Goal: Task Accomplishment & Management: Complete application form

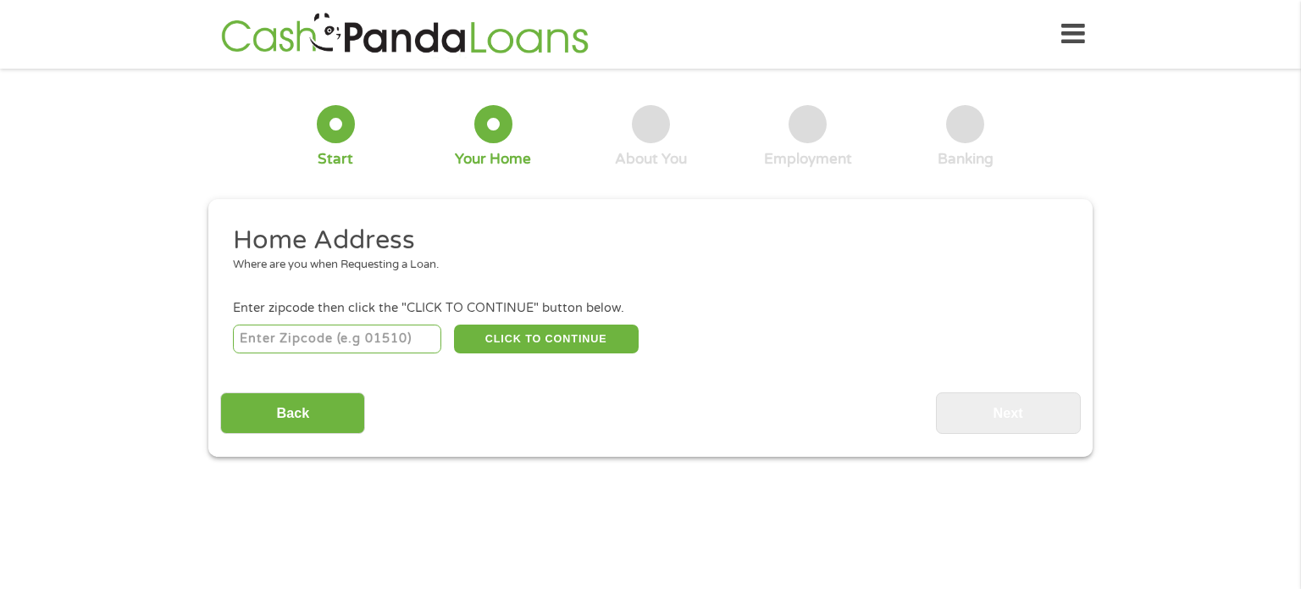
click at [388, 335] on input "number" at bounding box center [337, 338] width 209 height 29
type input "79606"
select select "[US_STATE]"
click at [536, 343] on button "CLICK TO CONTINUE" at bounding box center [546, 338] width 185 height 29
type input "79606"
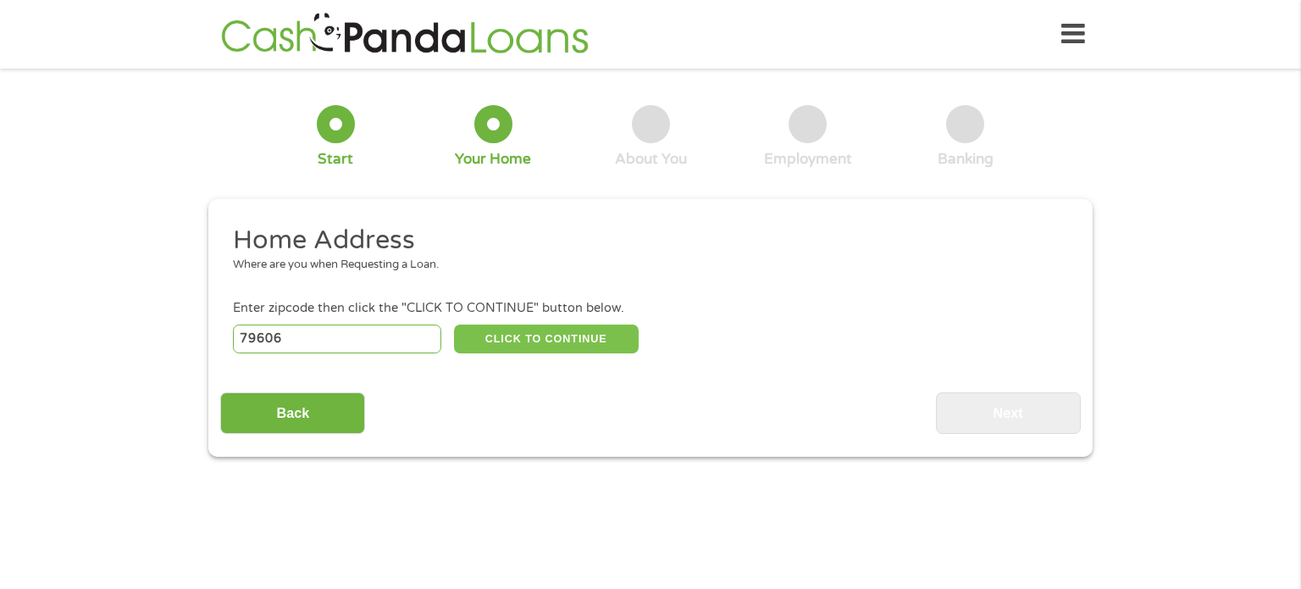
type input "Abilene"
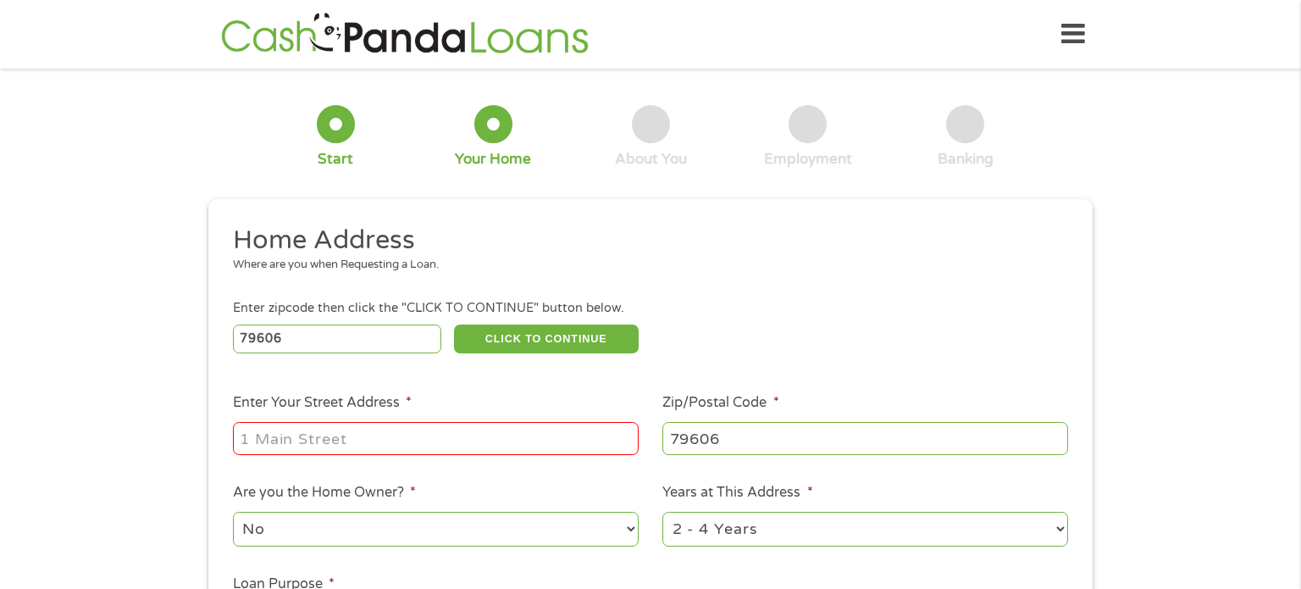
click at [284, 443] on input "Enter Your Street Address *" at bounding box center [436, 438] width 406 height 32
type input "[STREET_ADDRESS]"
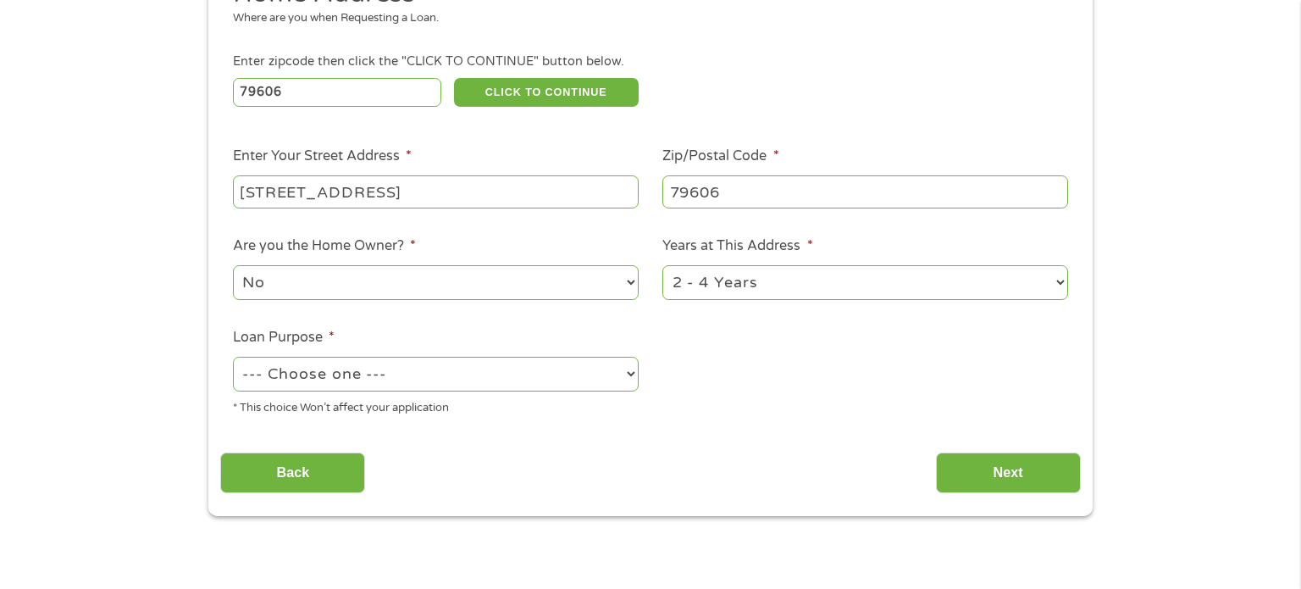
scroll to position [247, 0]
click at [550, 380] on select "--- Choose one --- Pay Bills Debt Consolidation Home Improvement Major Purchase…" at bounding box center [436, 373] width 406 height 35
select select "medicalexpenses"
click at [233, 357] on select "--- Choose one --- Pay Bills Debt Consolidation Home Improvement Major Purchase…" at bounding box center [436, 373] width 406 height 35
click at [995, 473] on input "Next" at bounding box center [1008, 471] width 145 height 41
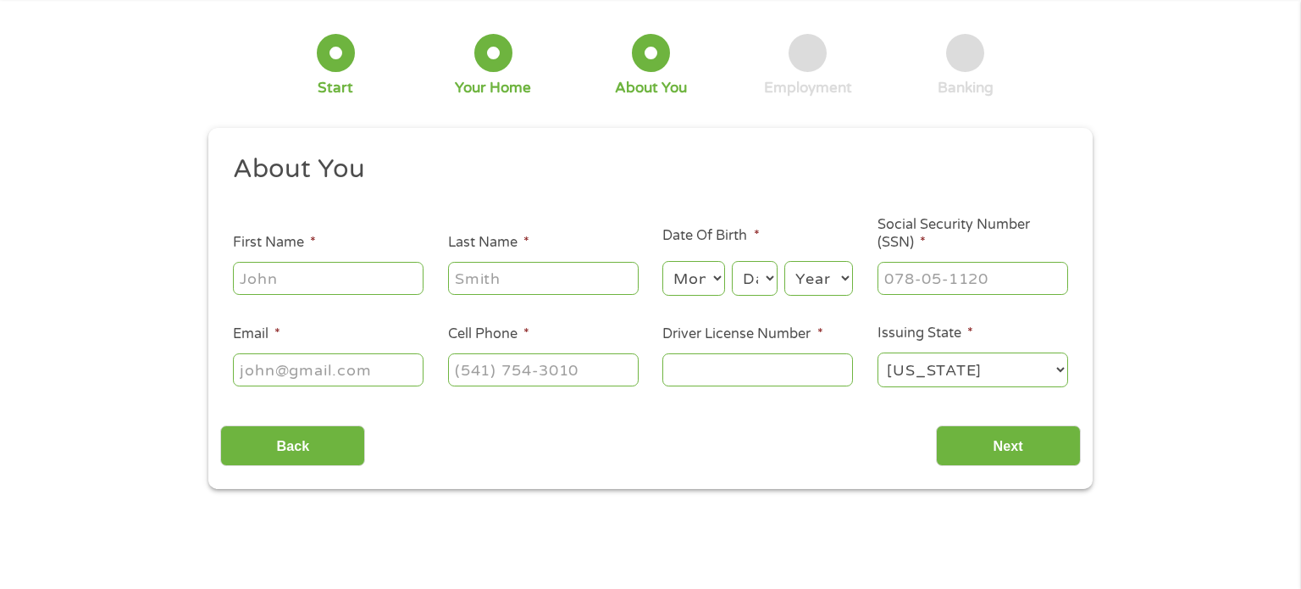
scroll to position [0, 0]
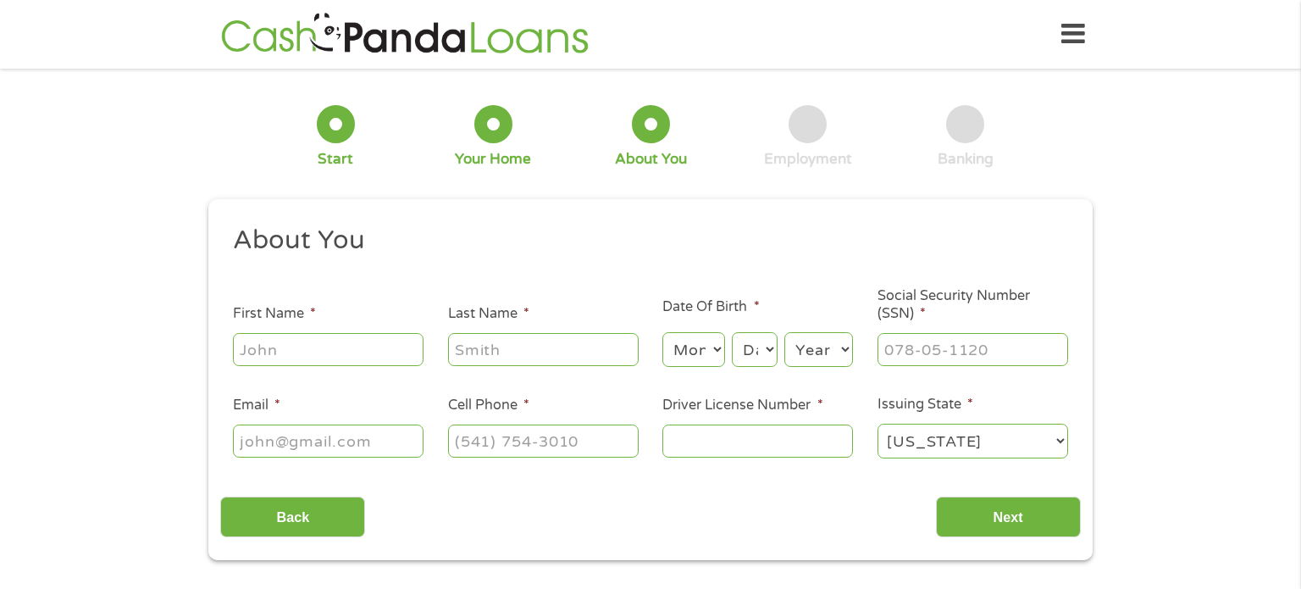
click at [348, 359] on input "First Name *" at bounding box center [328, 349] width 191 height 32
type input "[PERSON_NAME]"
type input "[EMAIL_ADDRESS][DOMAIN_NAME]"
type input "9999999999"
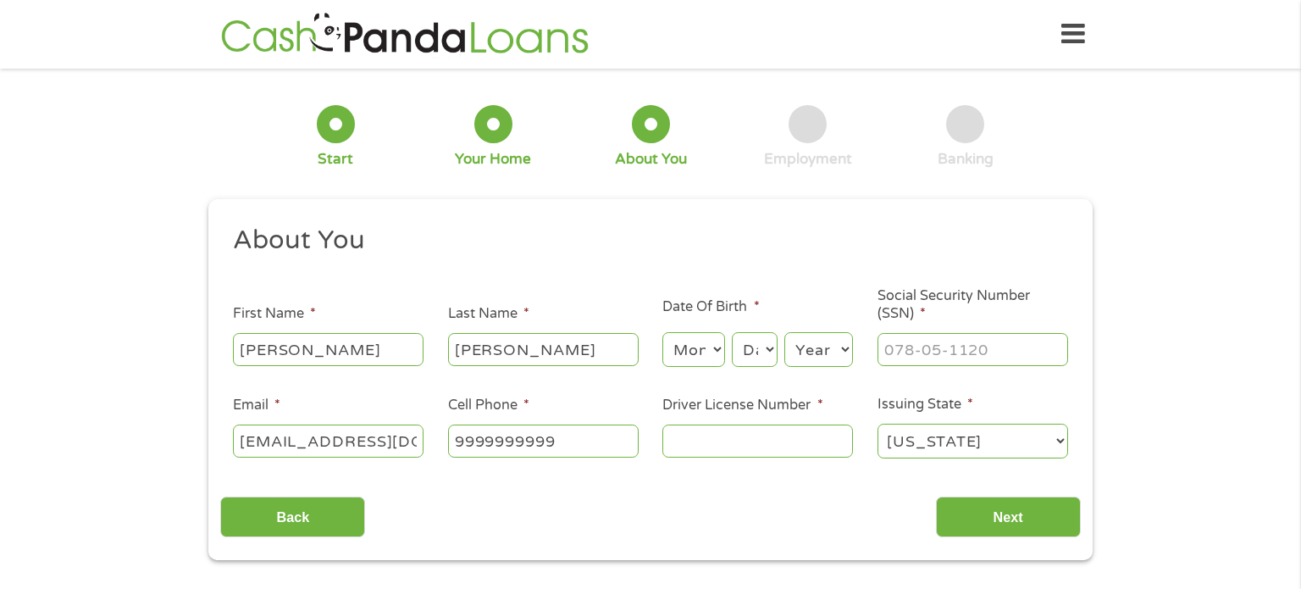
select select "[US_STATE]"
type input "[PHONE_NUMBER]"
click at [713, 349] on select "Month 1 2 3 4 5 6 7 8 9 10 11 12" at bounding box center [693, 349] width 62 height 35
select select "10"
click at [662, 333] on select "Month 1 2 3 4 5 6 7 8 9 10 11 12" at bounding box center [693, 349] width 62 height 35
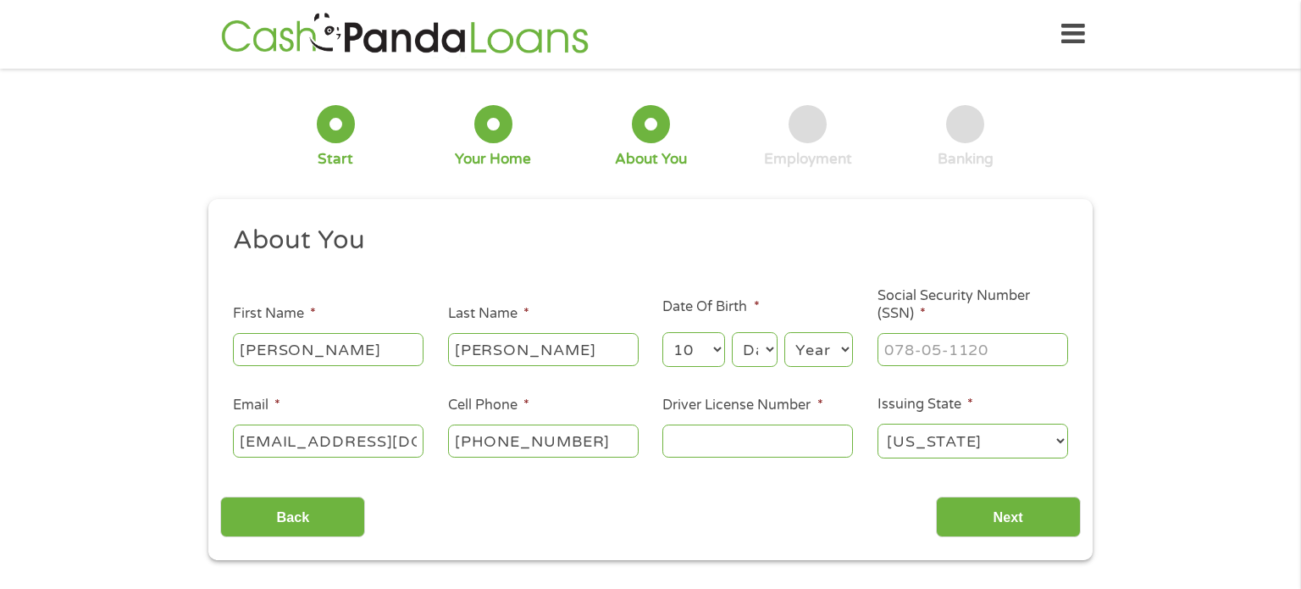
click at [762, 352] on select "Day 1 2 3 4 5 6 7 8 9 10 11 12 13 14 15 16 17 18 19 20 21 22 23 24 25 26 27 28 …" at bounding box center [755, 349] width 46 height 35
select select "26"
click at [732, 333] on select "Day 1 2 3 4 5 6 7 8 9 10 11 12 13 14 15 16 17 18 19 20 21 22 23 24 25 26 27 28 …" at bounding box center [755, 349] width 46 height 35
click at [820, 351] on select "Year [DATE] 2006 2005 2004 2003 2002 2001 2000 1999 1998 1997 1996 1995 1994 19…" at bounding box center [818, 349] width 69 height 35
select select "1974"
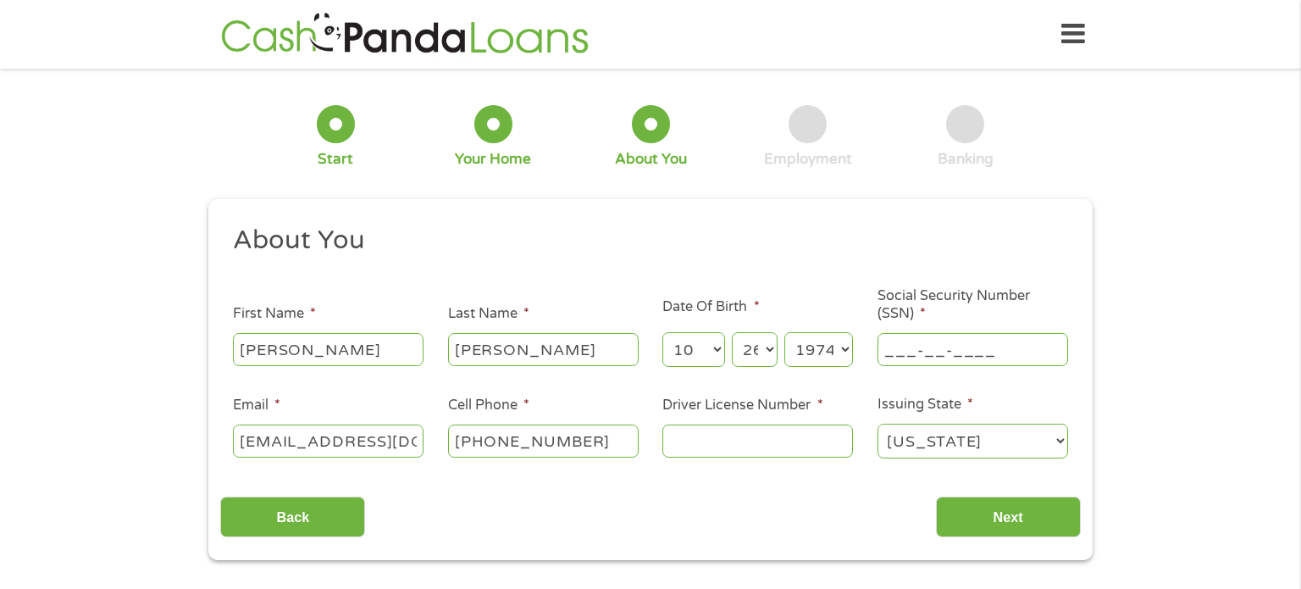
click at [925, 363] on input "___-__-____" at bounding box center [972, 349] width 191 height 32
type input "488-78-6560"
click at [1010, 445] on select "[US_STATE] [US_STATE] [US_STATE] [US_STATE] [US_STATE] [US_STATE] [US_STATE] [U…" at bounding box center [972, 440] width 191 height 35
select select "[US_STATE]"
click at [877, 424] on select "[US_STATE] [US_STATE] [US_STATE] [US_STATE] [US_STATE] [US_STATE] [US_STATE] [U…" at bounding box center [972, 440] width 191 height 35
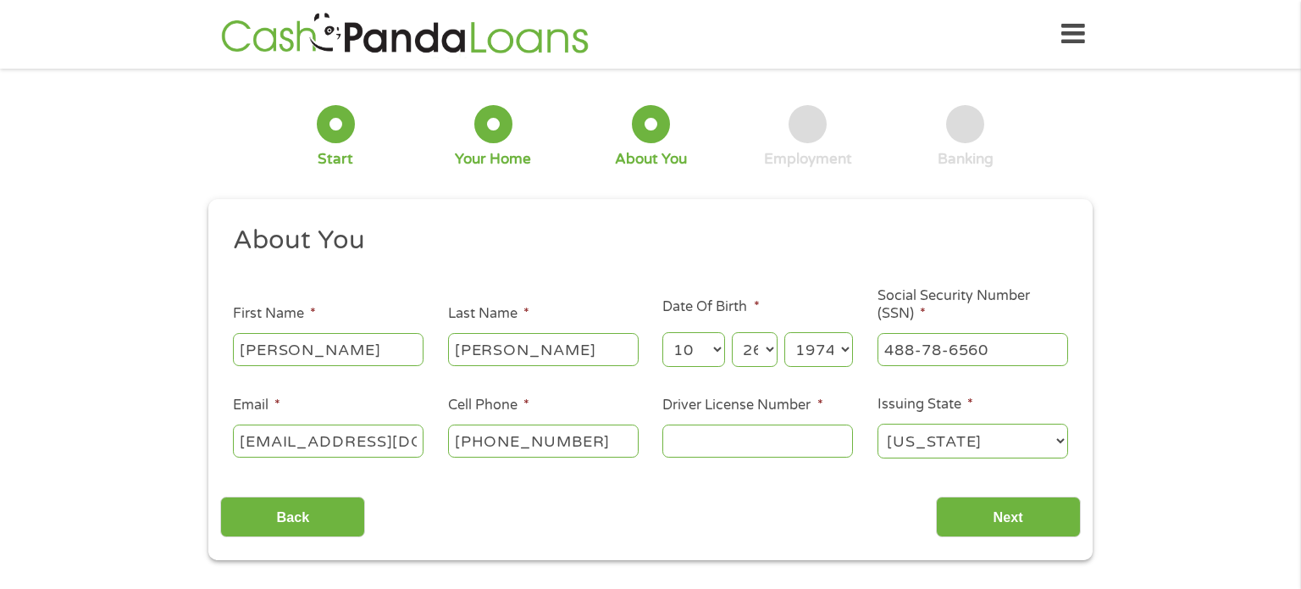
click at [840, 437] on input "Driver License Number *" at bounding box center [757, 440] width 191 height 32
type input "2106435430"
click at [1024, 516] on input "Next" at bounding box center [1008, 516] width 145 height 41
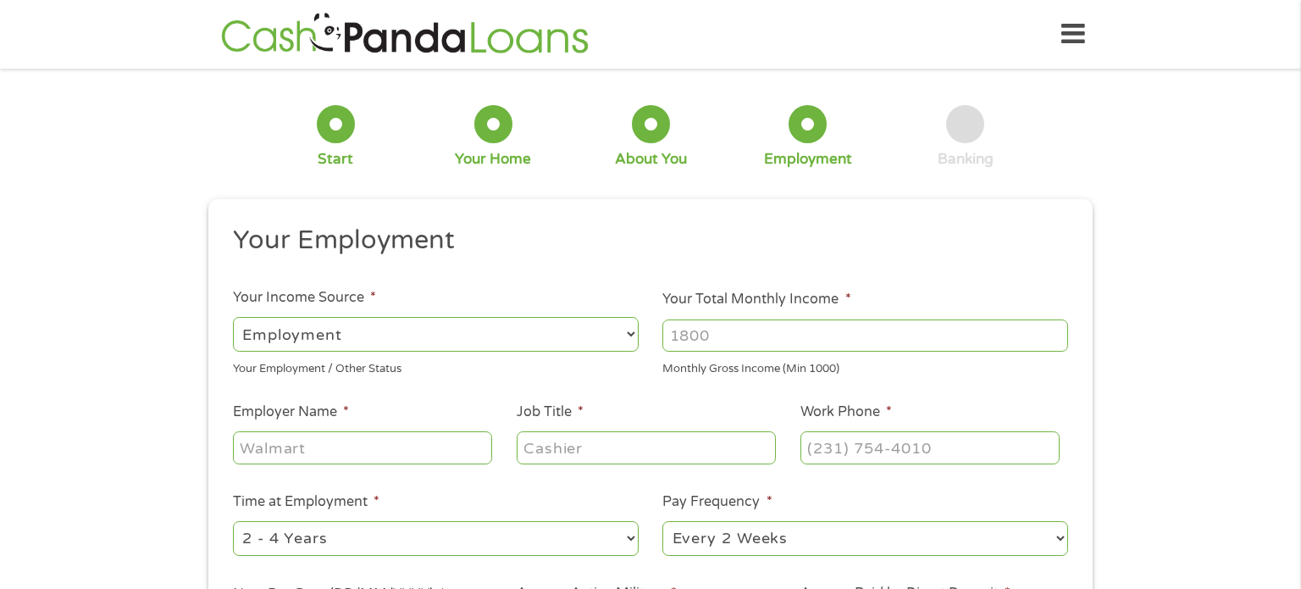
click at [751, 331] on input "Your Total Monthly Income *" at bounding box center [865, 335] width 406 height 32
type input "1900"
click at [429, 449] on input "Employer Name *" at bounding box center [362, 447] width 259 height 32
type input "[PERSON_NAME]"
type input "H"
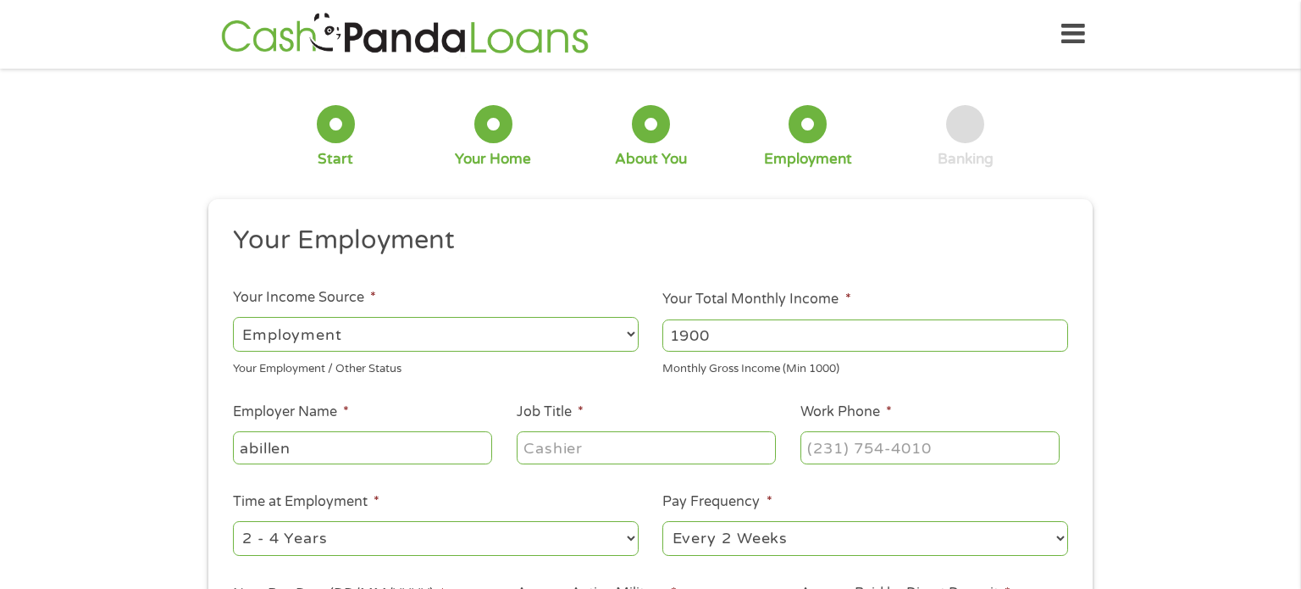
type input "abillene"
type input "abilene school dist"
click at [578, 456] on input "Job Title *" at bounding box center [646, 447] width 259 height 32
type input "teacher"
click at [828, 444] on input "(___) ___-____" at bounding box center [929, 447] width 259 height 32
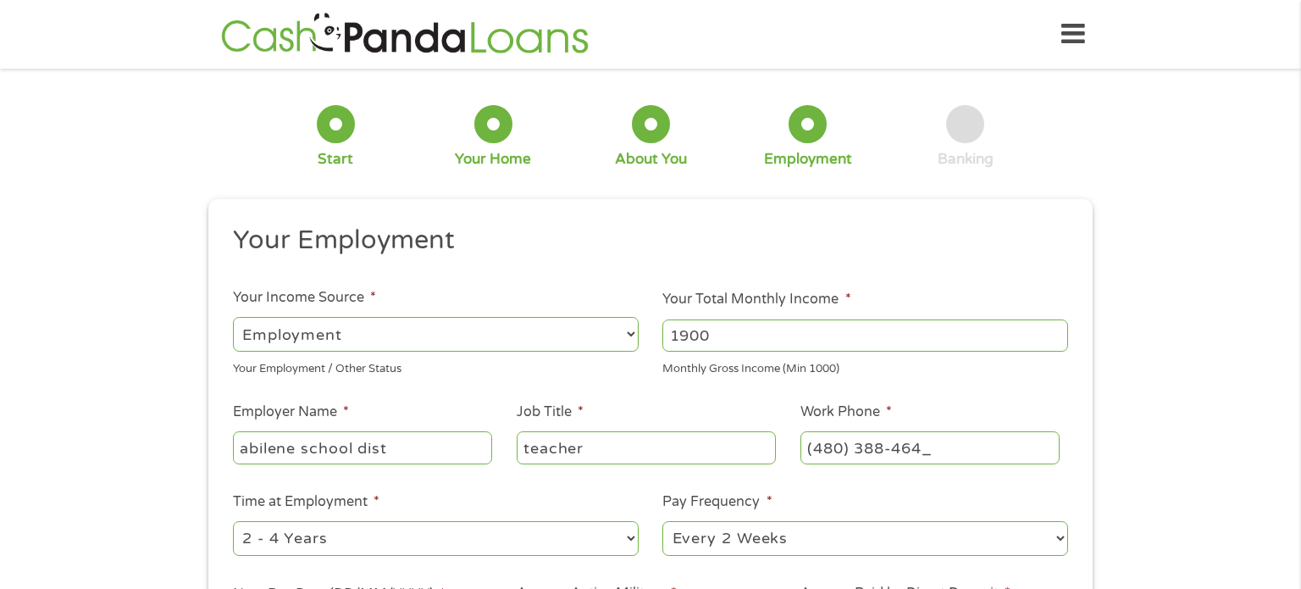
type input "[PHONE_NUMBER]"
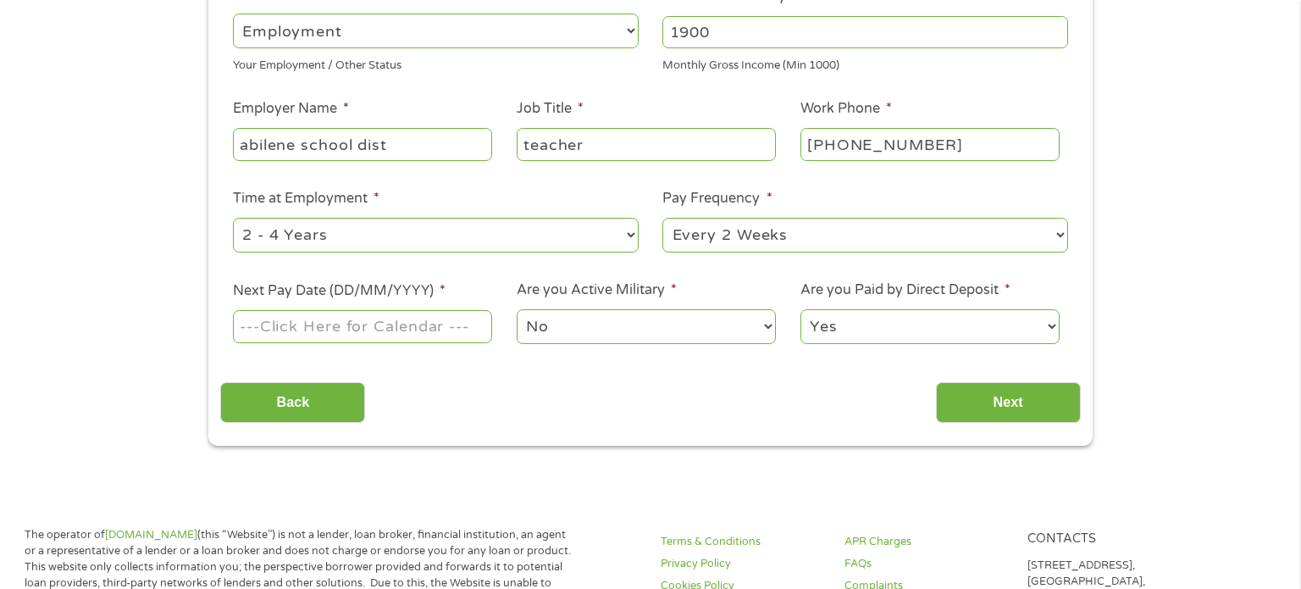
scroll to position [315, 0]
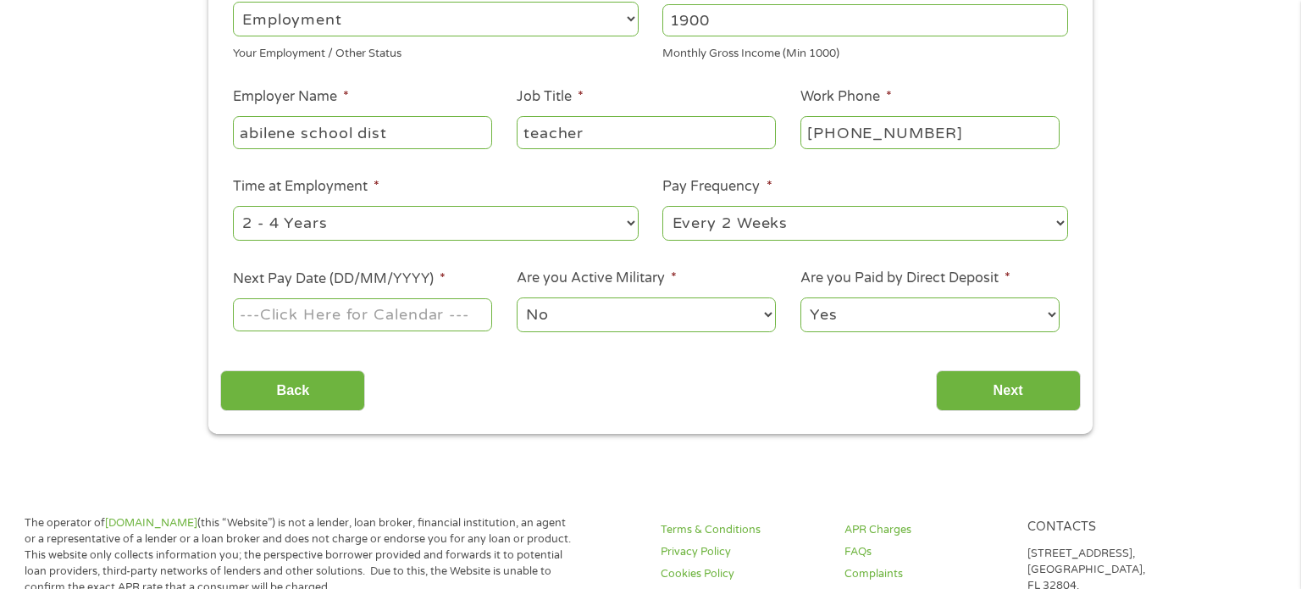
click at [716, 220] on select "--- Choose one --- Every 2 Weeks Every Week Monthly Semi-Monthly" at bounding box center [865, 223] width 406 height 35
select select "monthly"
click at [662, 207] on select "--- Choose one --- Every 2 Weeks Every Week Monthly Semi-Monthly" at bounding box center [865, 223] width 406 height 35
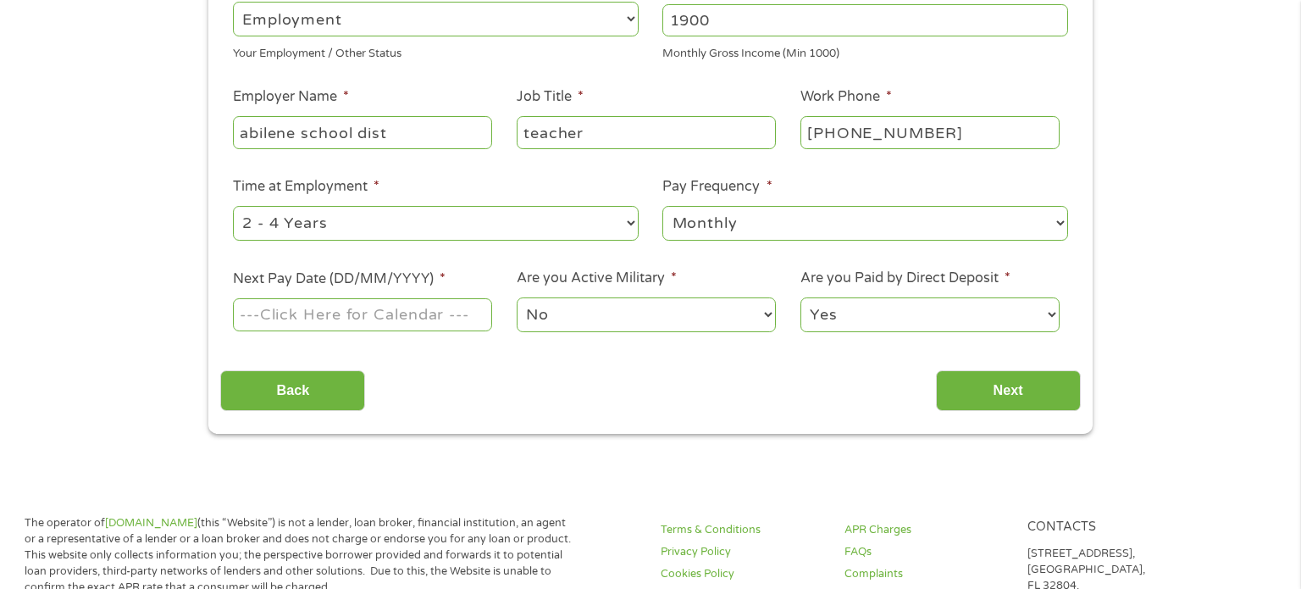
click at [396, 312] on input "Next Pay Date (DD/MM/YYYY) *" at bounding box center [362, 314] width 259 height 32
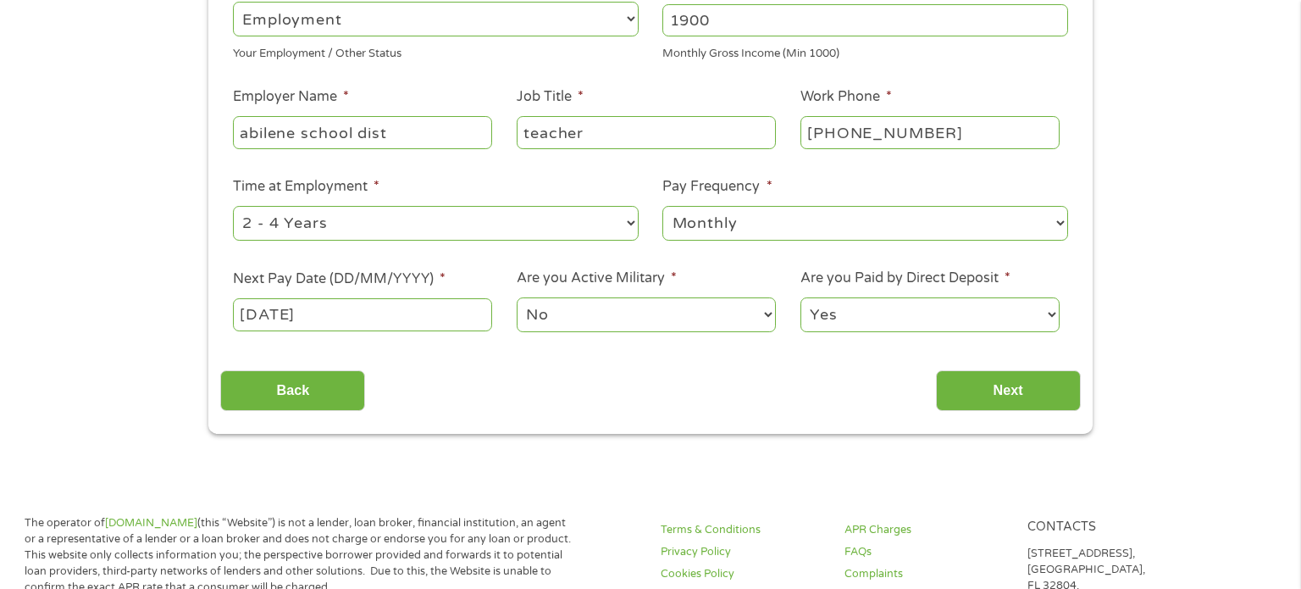
click at [298, 318] on input "[DATE]" at bounding box center [362, 314] width 259 height 32
click at [355, 321] on input "[DATE]" at bounding box center [362, 314] width 259 height 32
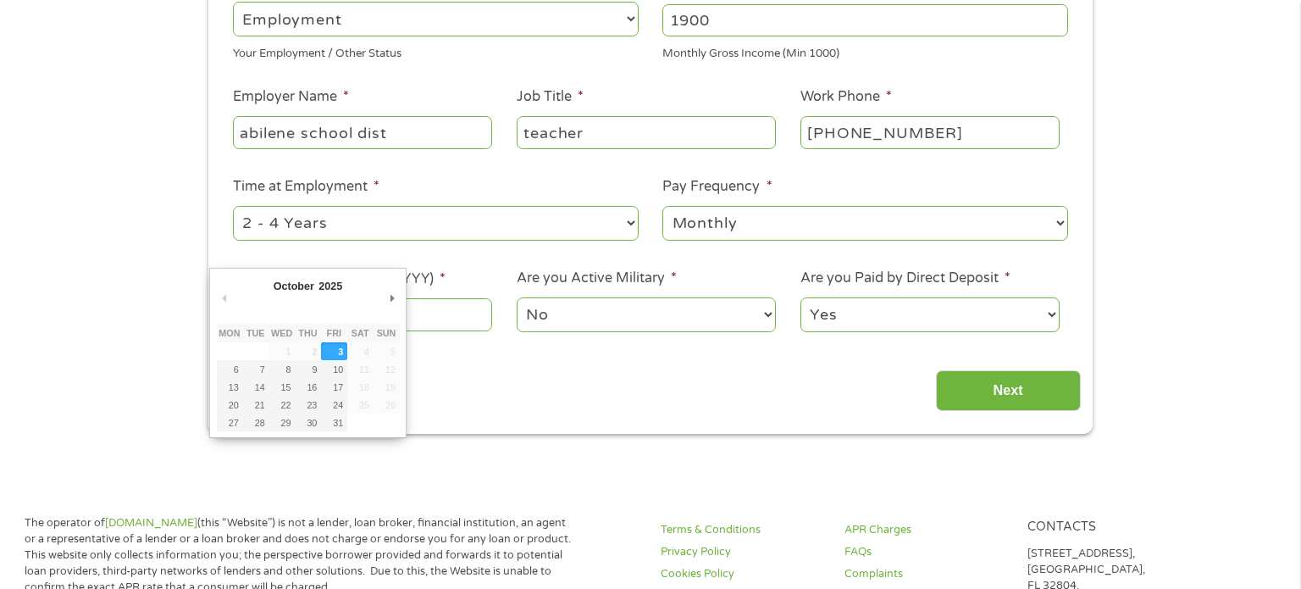
click at [318, 285] on select "2025" at bounding box center [372, 288] width 110 height 19
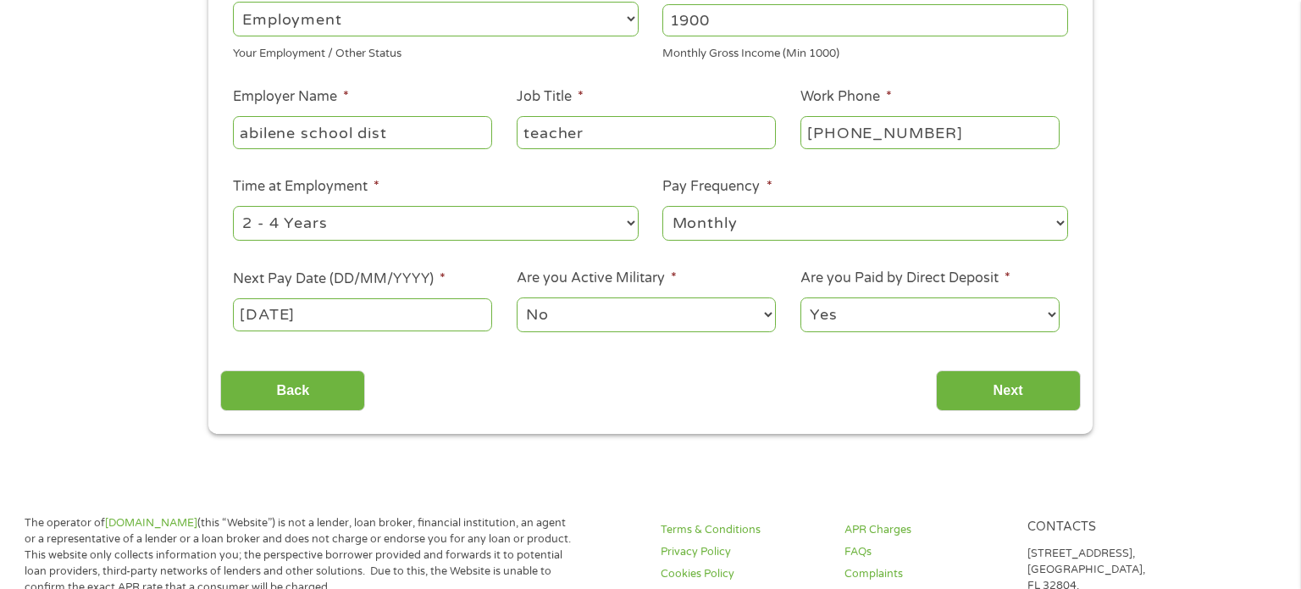
click at [290, 313] on input "[DATE]" at bounding box center [362, 314] width 259 height 32
click at [877, 307] on select "Yes No" at bounding box center [929, 314] width 259 height 35
click at [877, 316] on select "Yes No" at bounding box center [929, 314] width 259 height 35
click at [604, 308] on select "No Yes" at bounding box center [646, 314] width 259 height 35
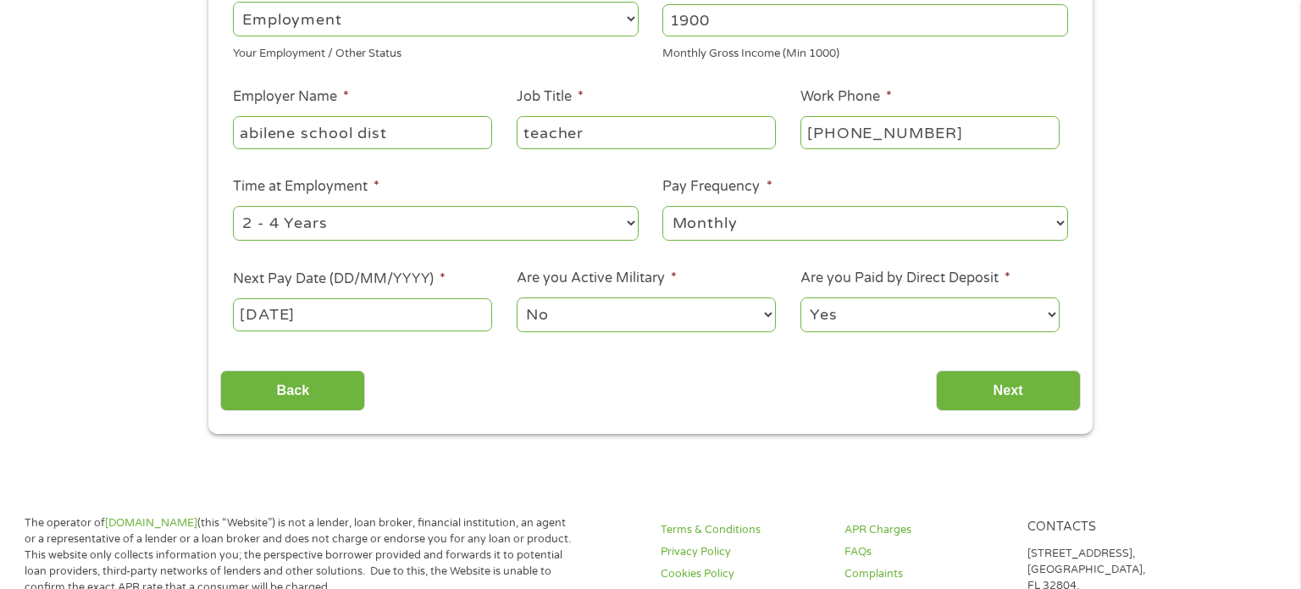
click at [604, 308] on select "No Yes" at bounding box center [646, 314] width 259 height 35
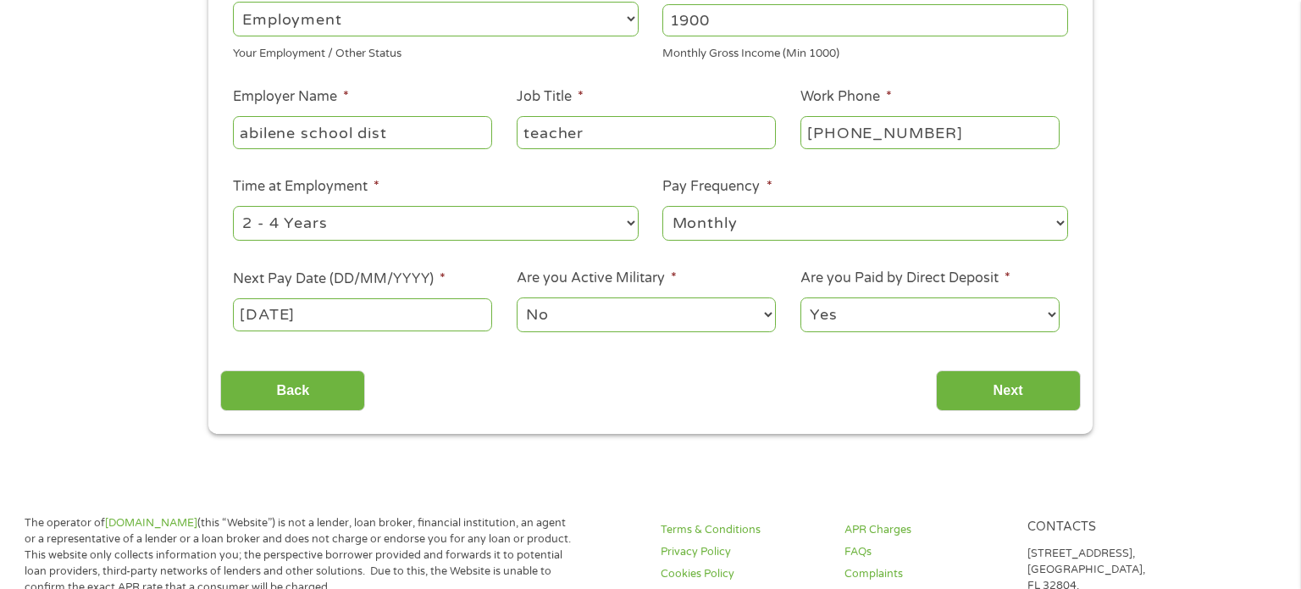
click at [369, 307] on input "[DATE]" at bounding box center [362, 314] width 259 height 32
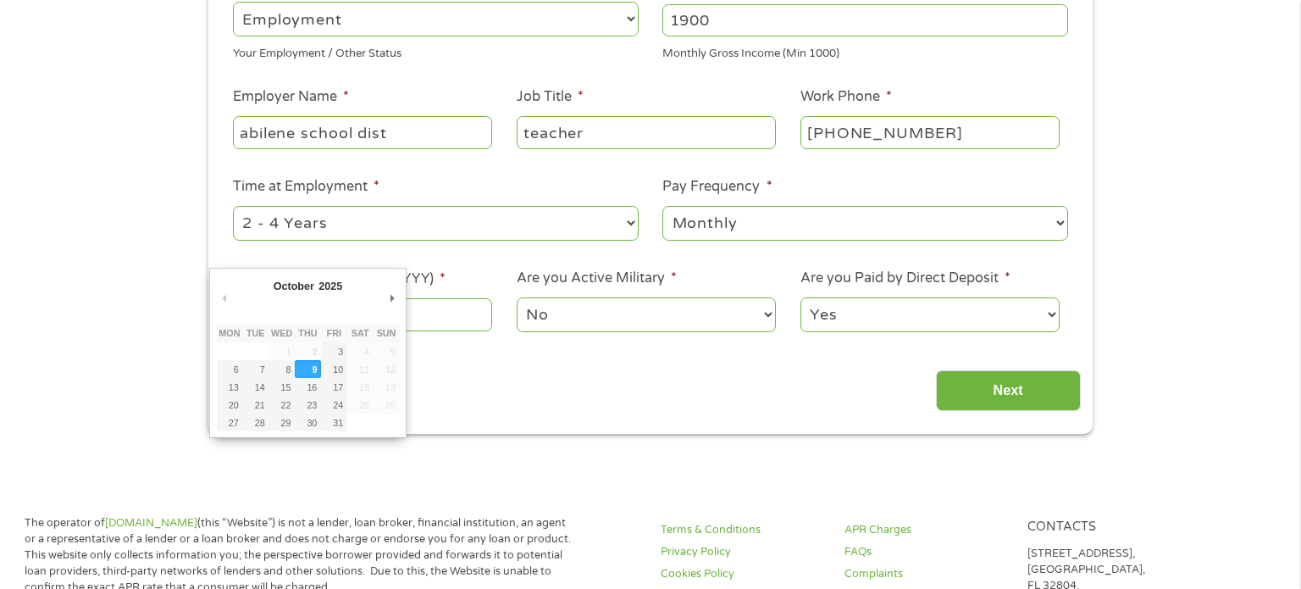
drag, startPoint x: 341, startPoint y: 314, endPoint x: 247, endPoint y: 324, distance: 94.5
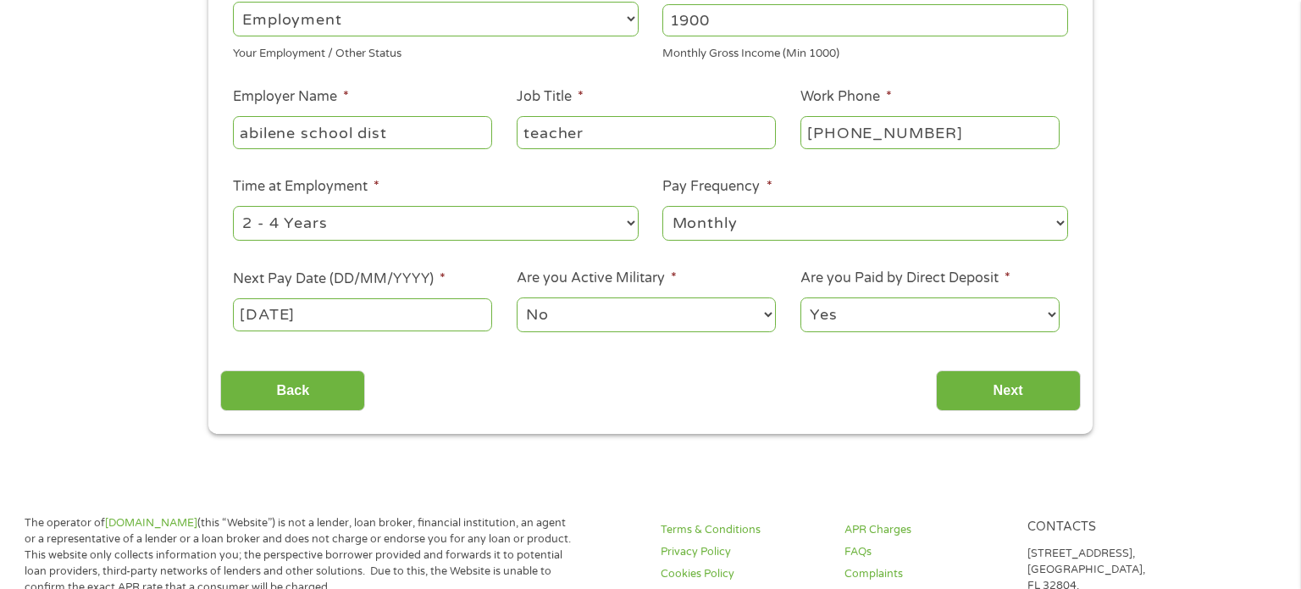
click at [360, 330] on input "[DATE]" at bounding box center [362, 314] width 259 height 32
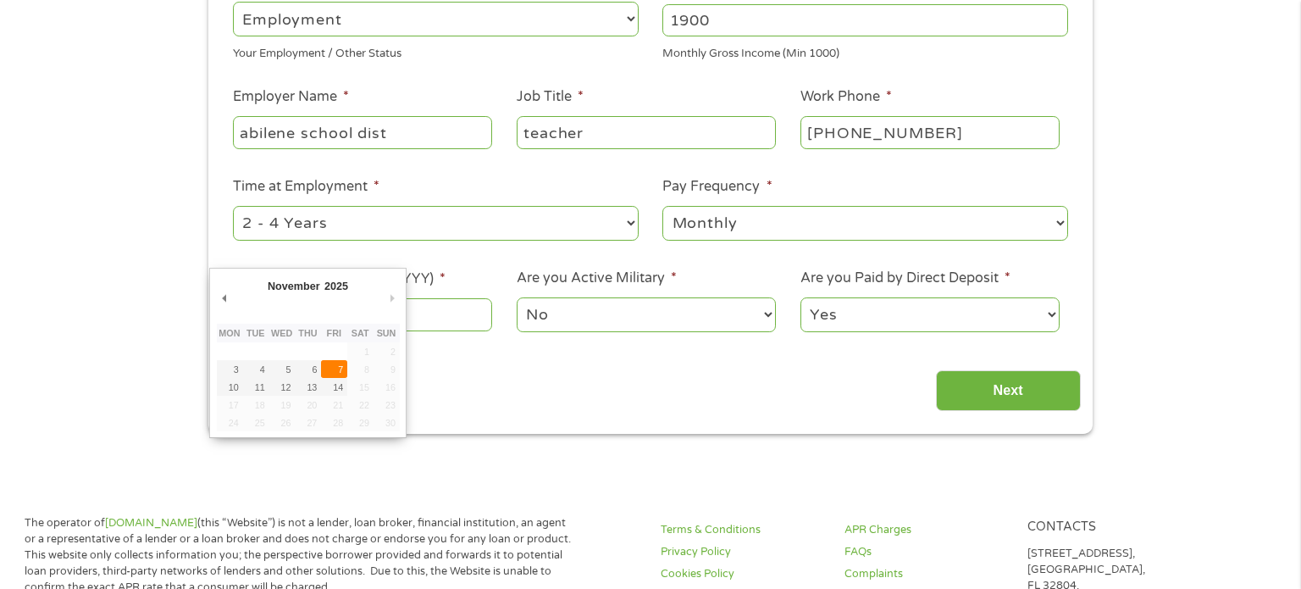
type input "[DATE]"
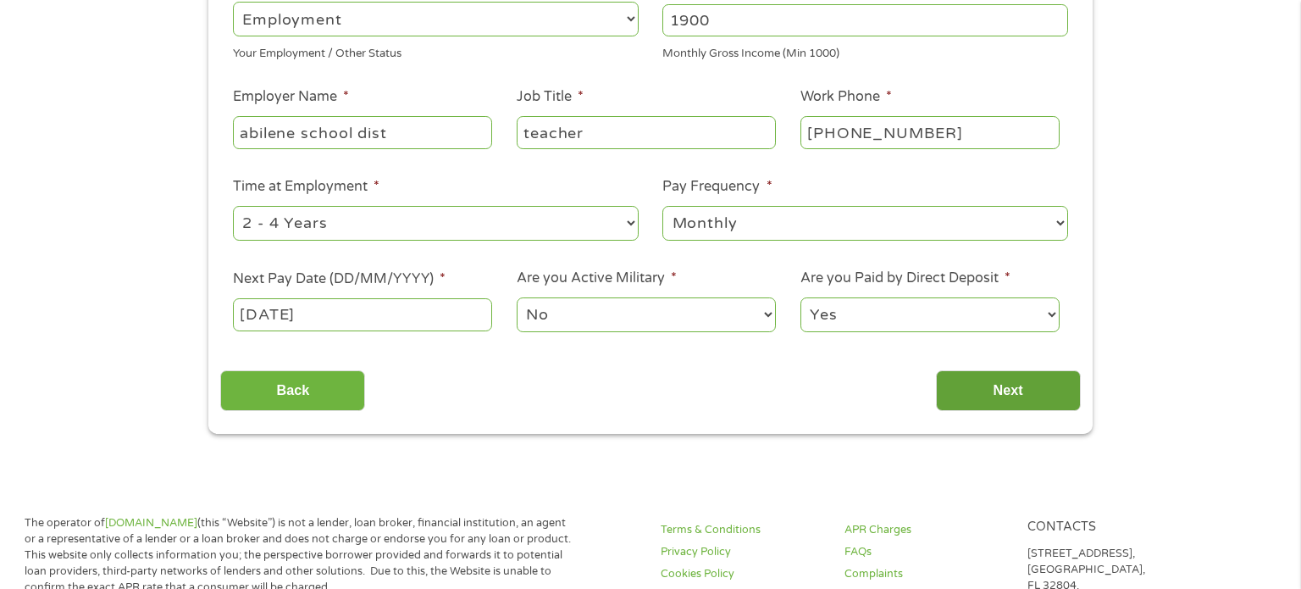
click at [1031, 390] on input "Next" at bounding box center [1008, 390] width 145 height 41
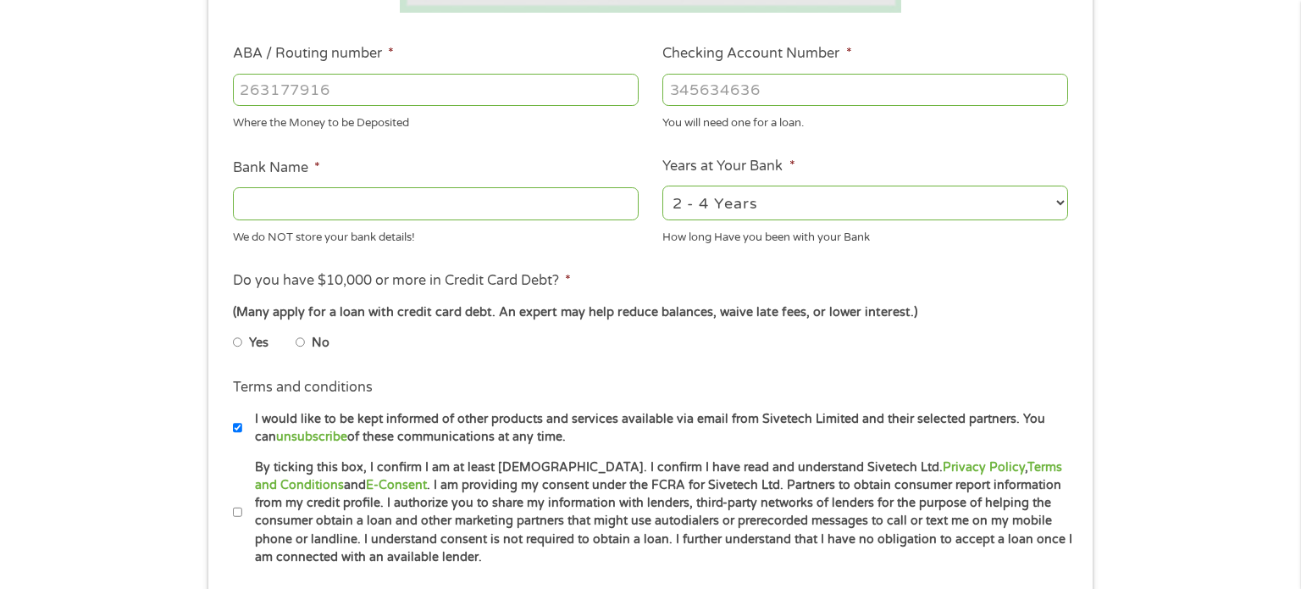
scroll to position [498, 0]
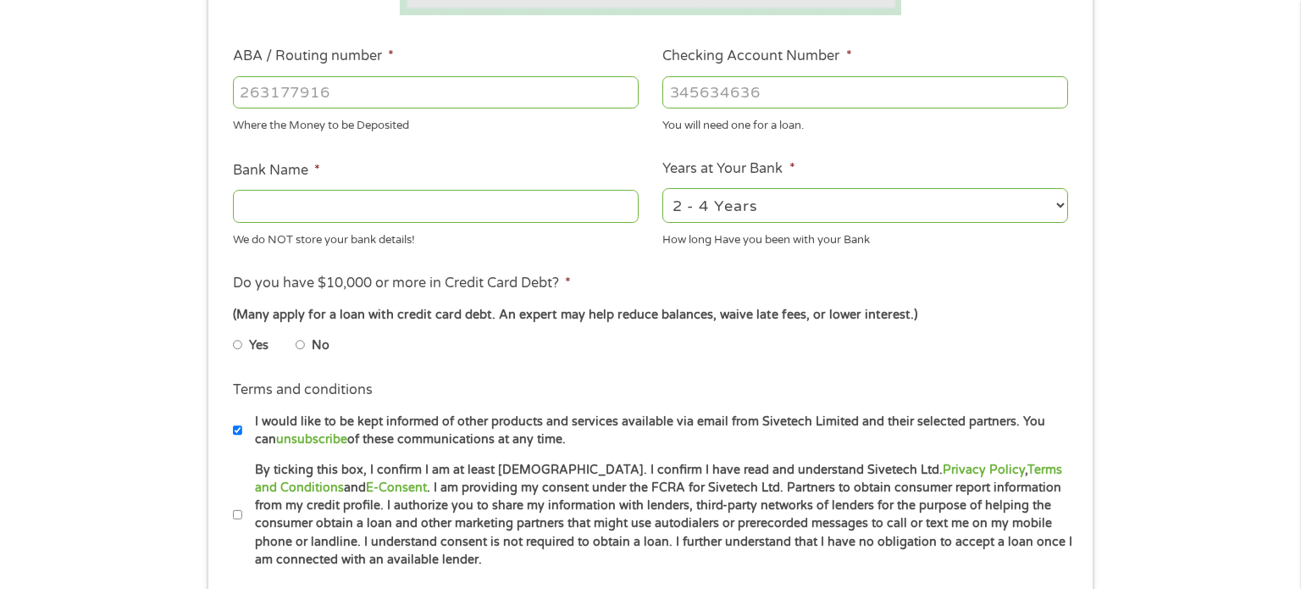
click at [318, 108] on input "ABA / Routing number *" at bounding box center [436, 92] width 406 height 32
type input "041215663"
type input "[PERSON_NAME] BANK"
type input "041215663"
click at [750, 91] on input "Checking Account Number *" at bounding box center [865, 92] width 406 height 32
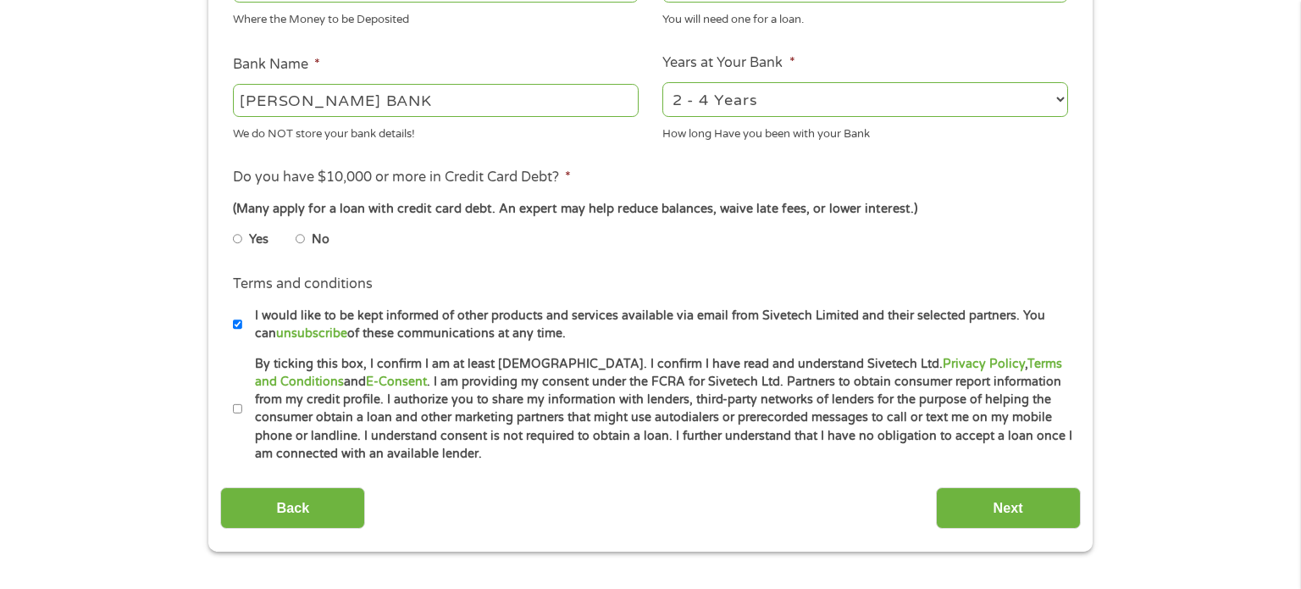
scroll to position [606, 0]
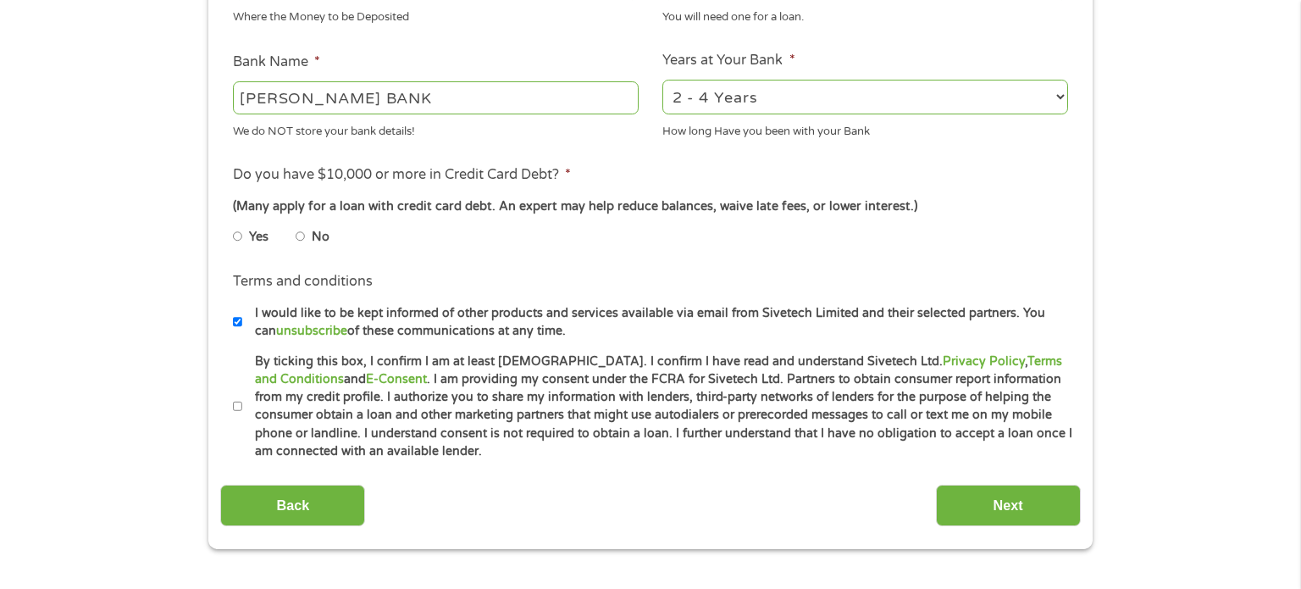
type input "2076149140204"
click at [235, 410] on input "By ticking this box, I confirm I am at least [DEMOGRAPHIC_DATA]. I confirm I ha…" at bounding box center [238, 406] width 10 height 27
checkbox input "true"
click at [1005, 517] on input "Next" at bounding box center [1008, 504] width 145 height 41
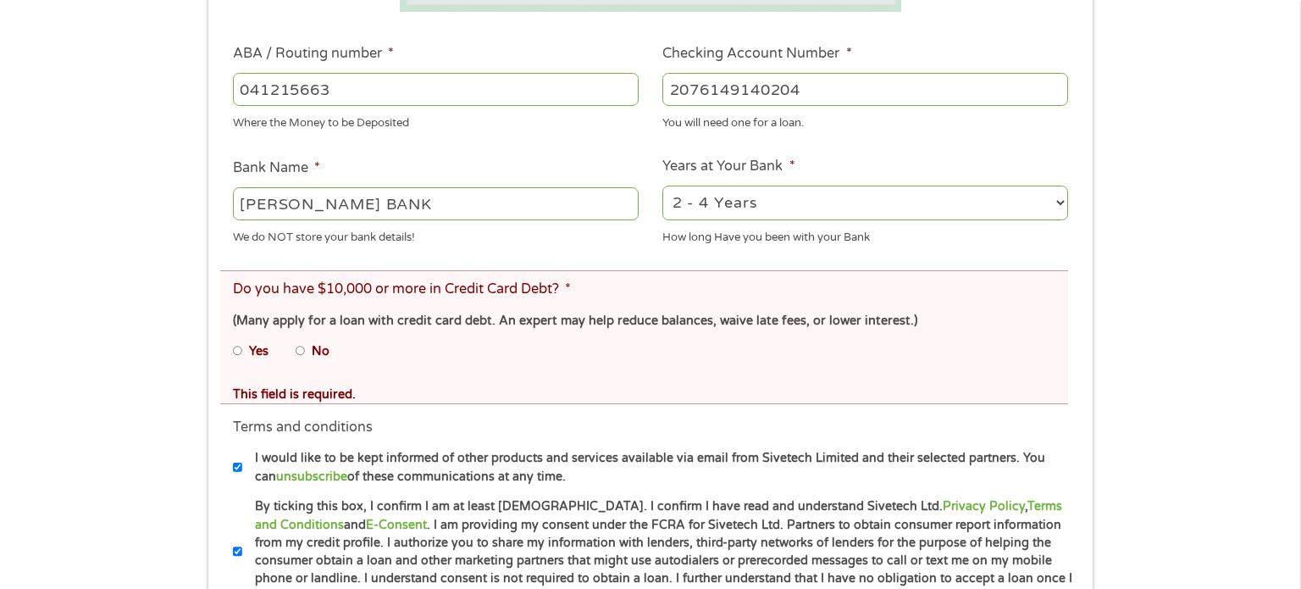
scroll to position [586, 0]
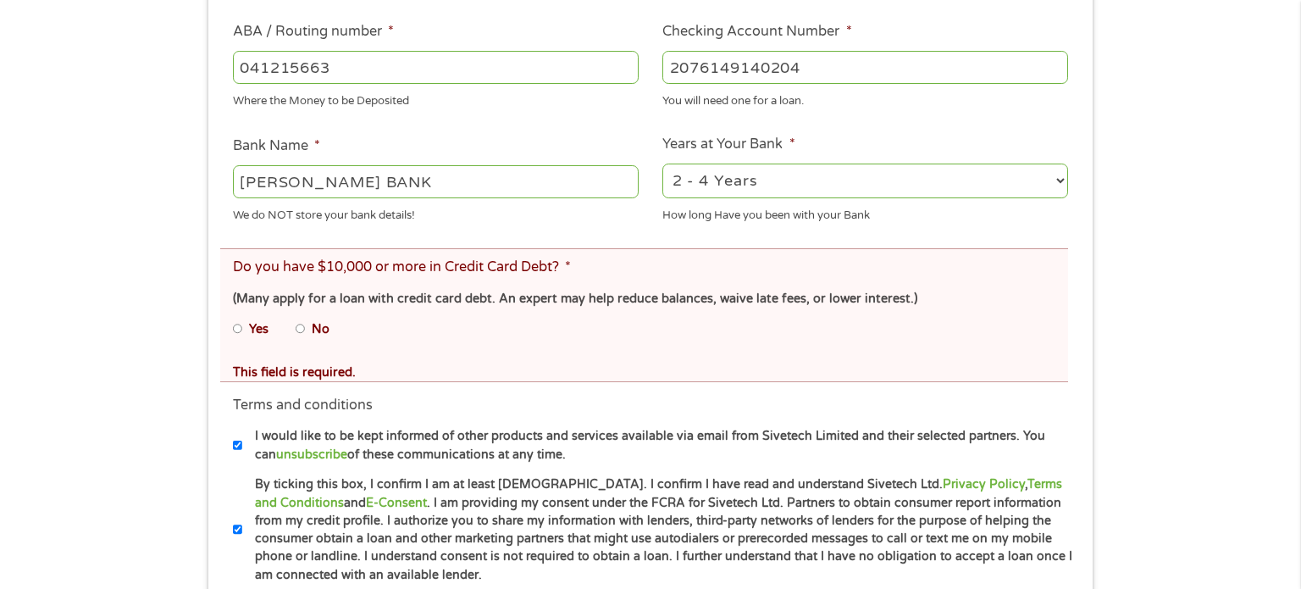
click at [300, 337] on input "No" at bounding box center [301, 328] width 10 height 27
radio input "true"
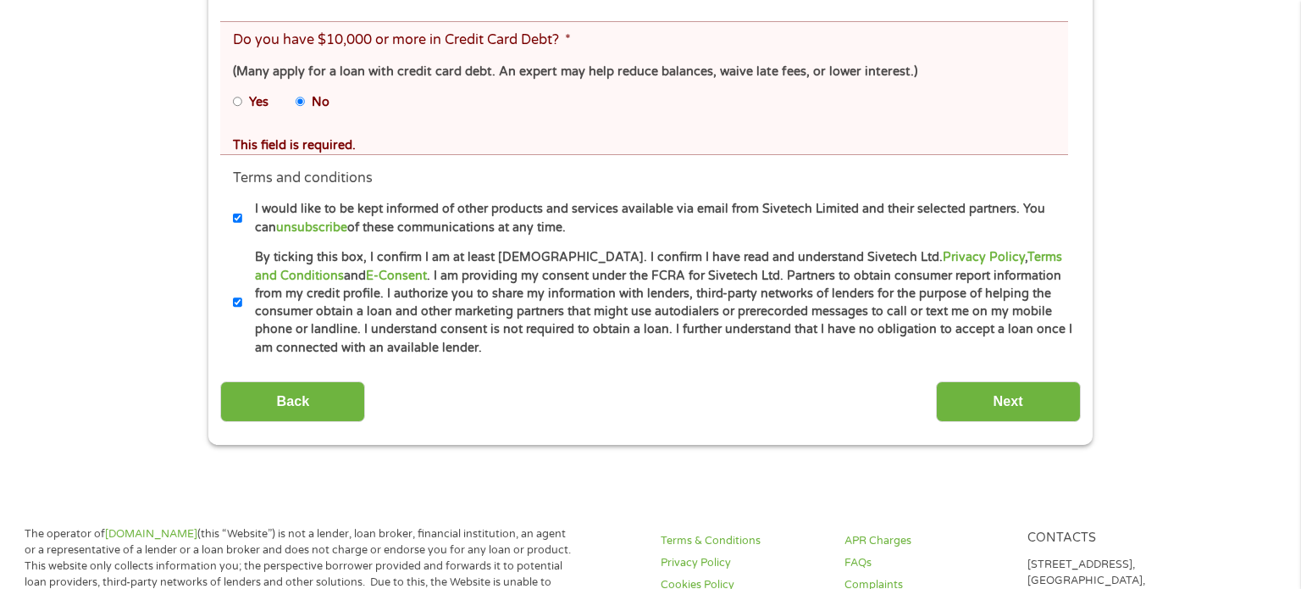
scroll to position [815, 0]
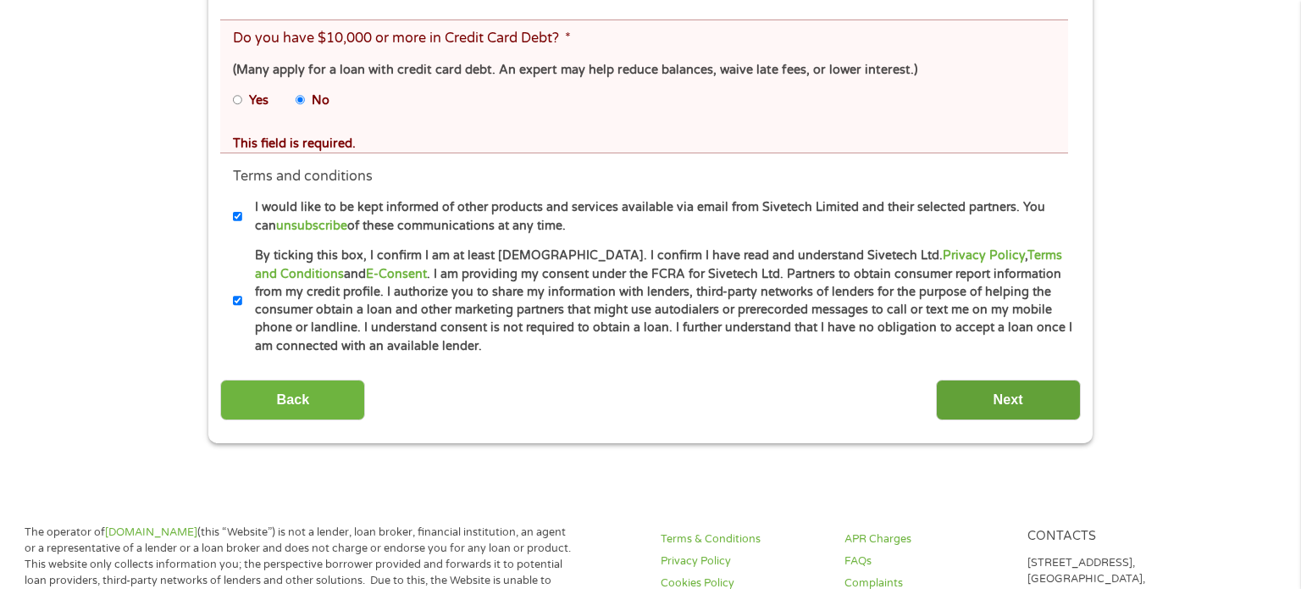
click at [1006, 408] on input "Next" at bounding box center [1008, 399] width 145 height 41
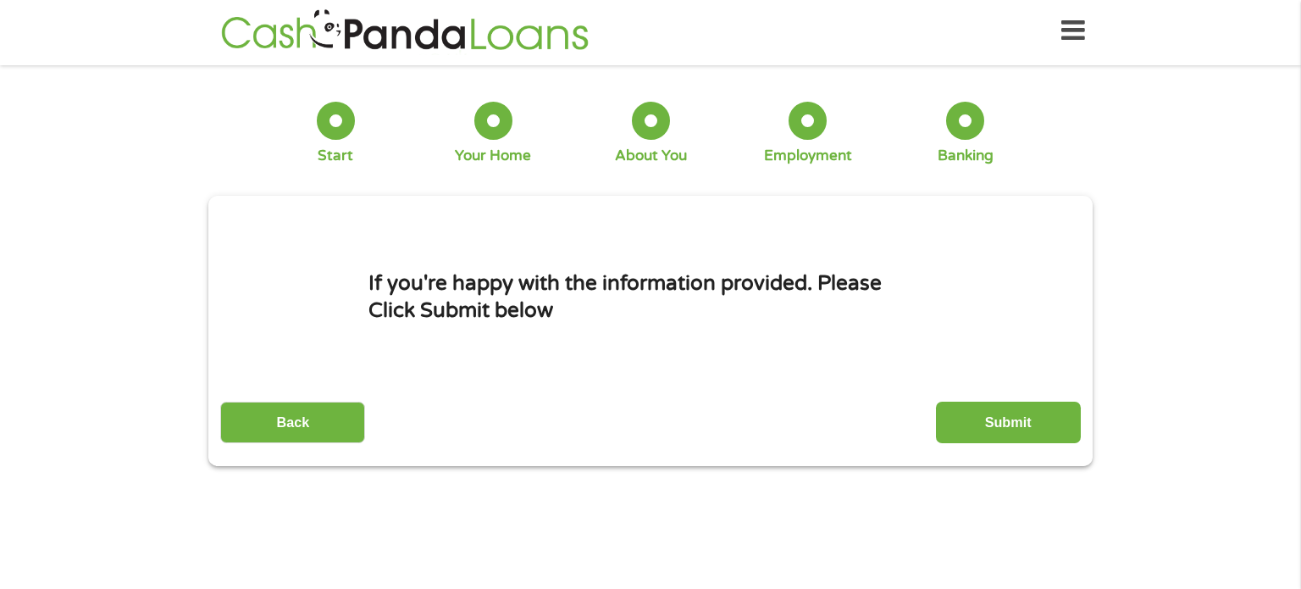
scroll to position [0, 0]
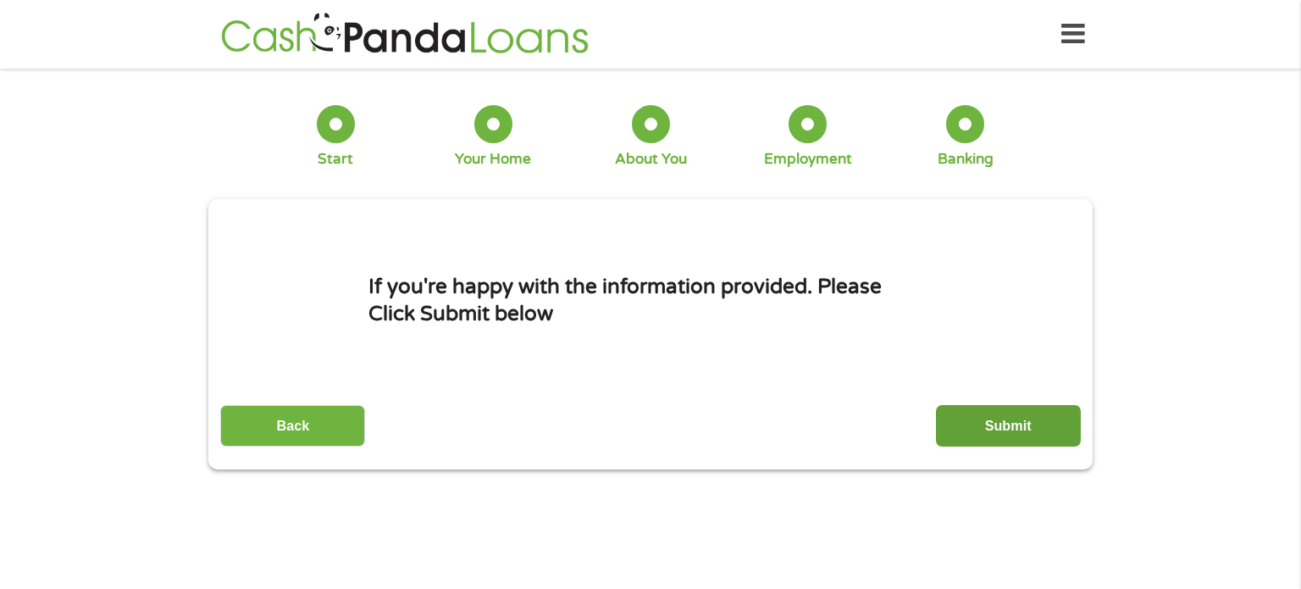
click at [1003, 427] on input "Submit" at bounding box center [1008, 425] width 145 height 41
